Goal: Information Seeking & Learning: Learn about a topic

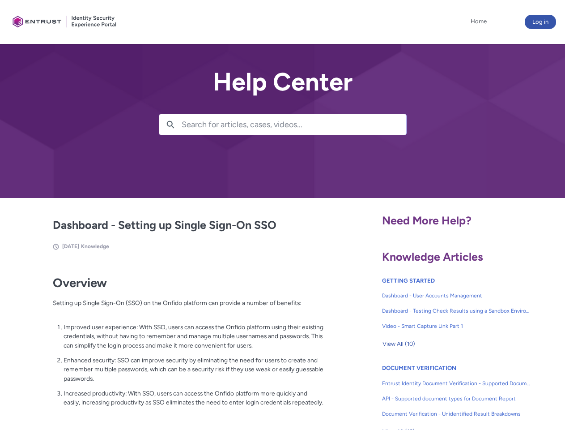
click at [171, 124] on lightning-primitive-icon "button" at bounding box center [171, 123] width 8 height 7
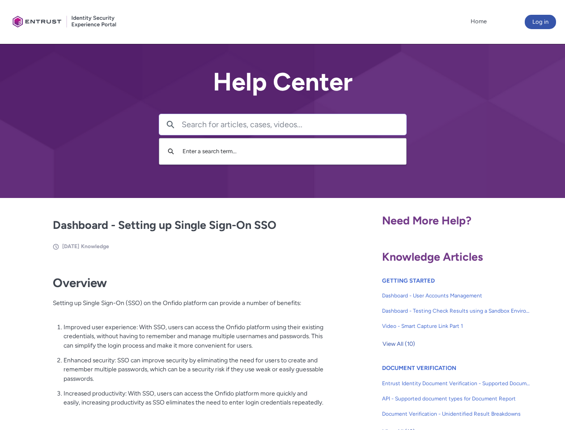
click at [171, 342] on p "Improved user experience: With SSO, users can access the Onfido platform using …" at bounding box center [194, 336] width 260 height 28
click at [399, 344] on span "View All (10)" at bounding box center [399, 343] width 33 height 13
click at [432, 392] on div at bounding box center [291, 215] width 547 height 430
click at [551, 392] on div at bounding box center [291, 215] width 547 height 430
